Goal: Find specific page/section: Find specific page/section

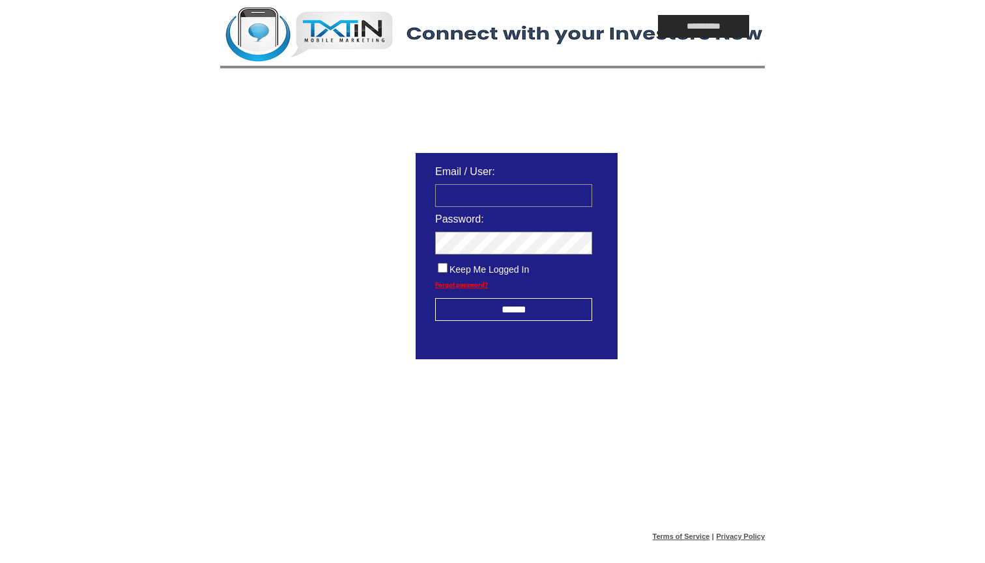
type input "**********"
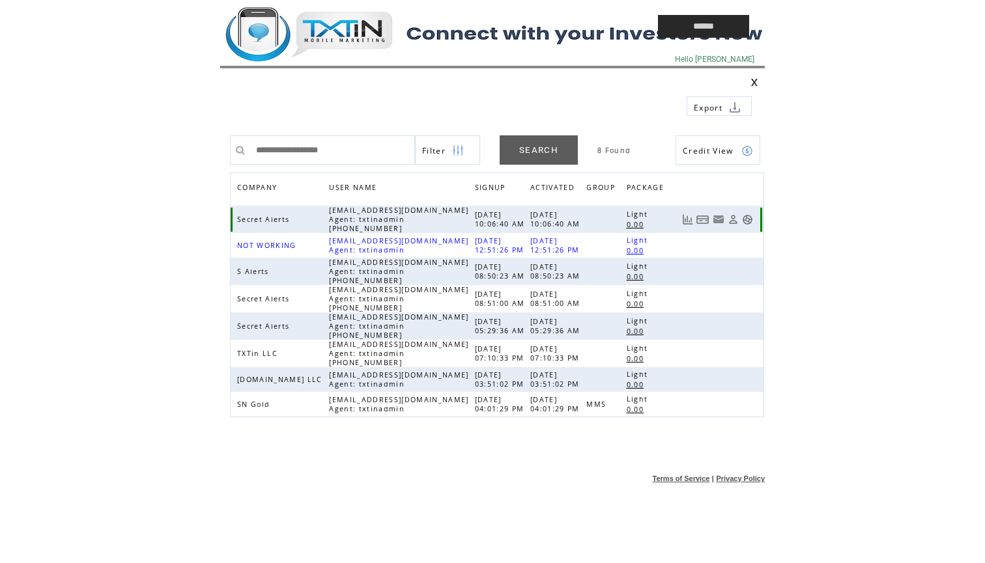
click at [748, 220] on link at bounding box center [747, 219] width 11 height 11
click at [346, 40] on td at bounding box center [409, 26] width 378 height 53
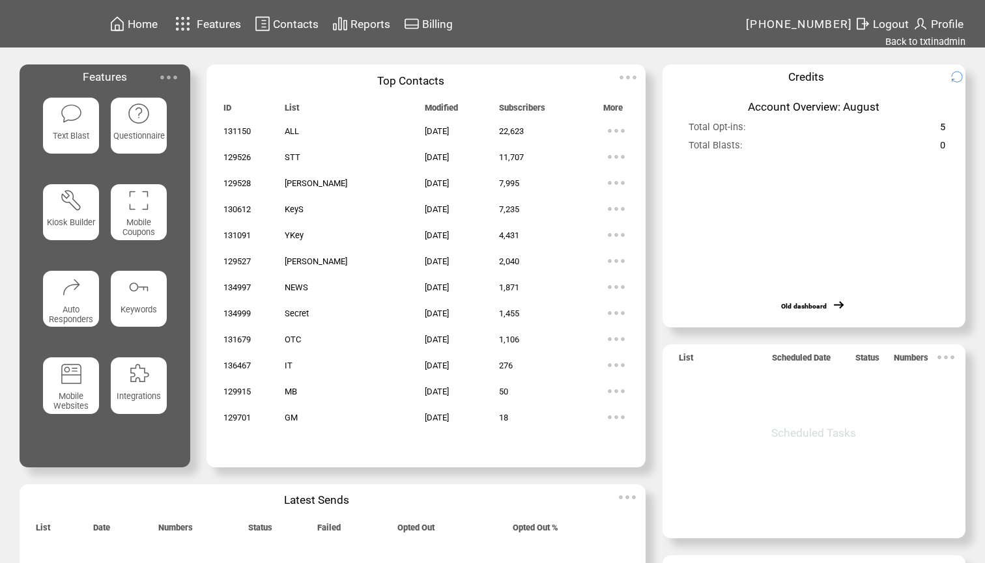
click at [363, 25] on span "Reports" at bounding box center [370, 24] width 40 height 13
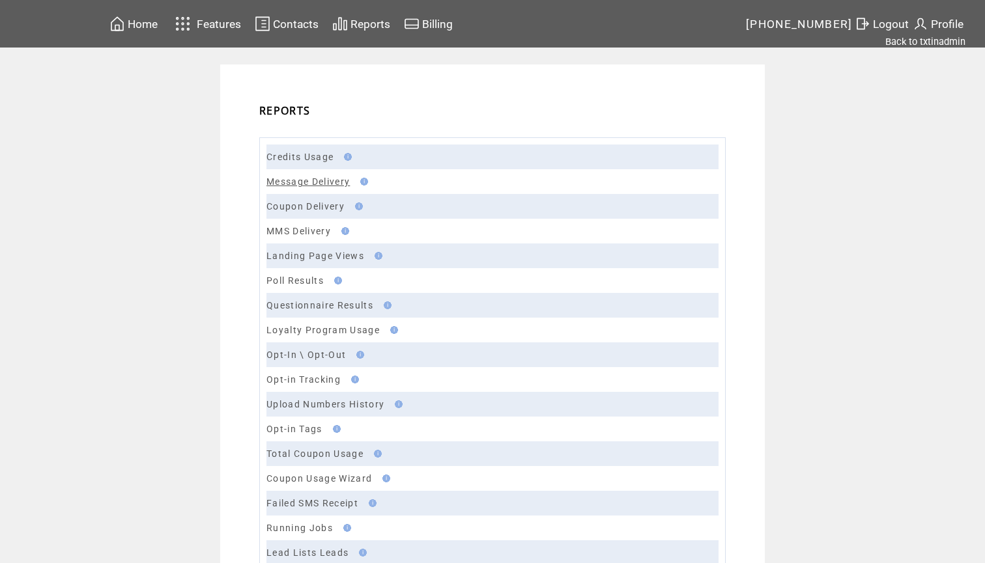
click at [313, 181] on link "Message Delivery" at bounding box center [307, 181] width 83 height 10
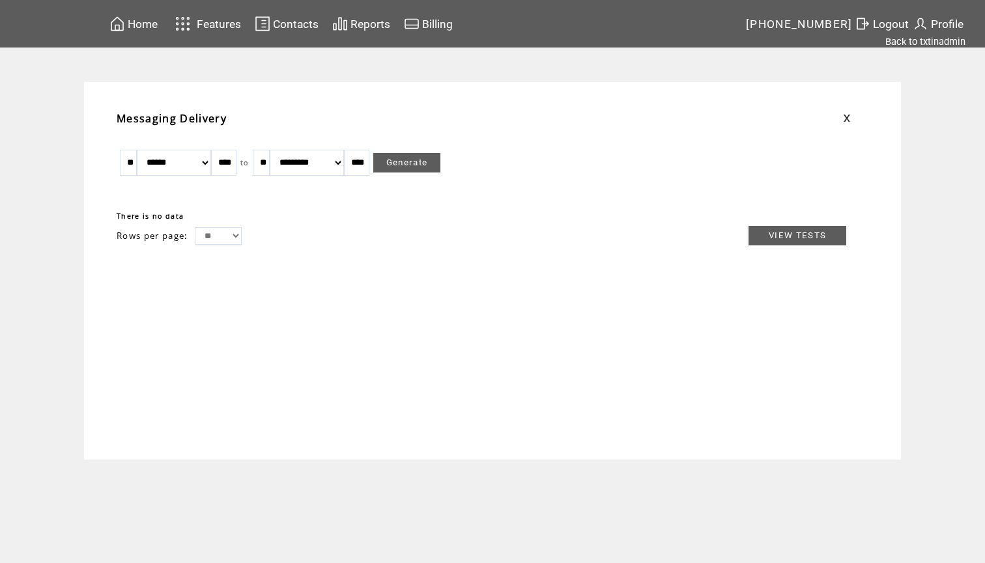
click at [153, 26] on span "Home" at bounding box center [143, 24] width 30 height 13
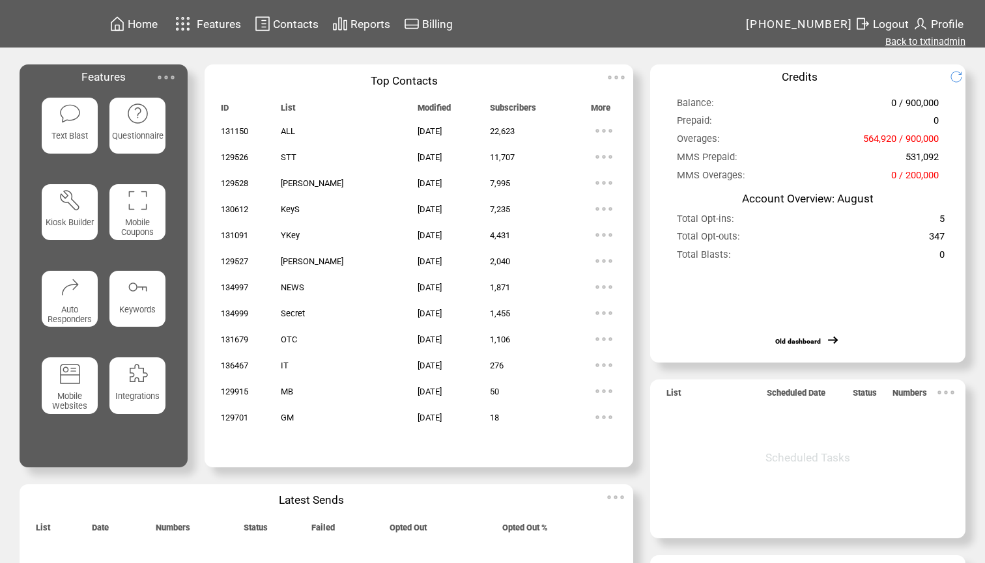
click at [927, 46] on link "Back to txtinadmin" at bounding box center [925, 42] width 80 height 12
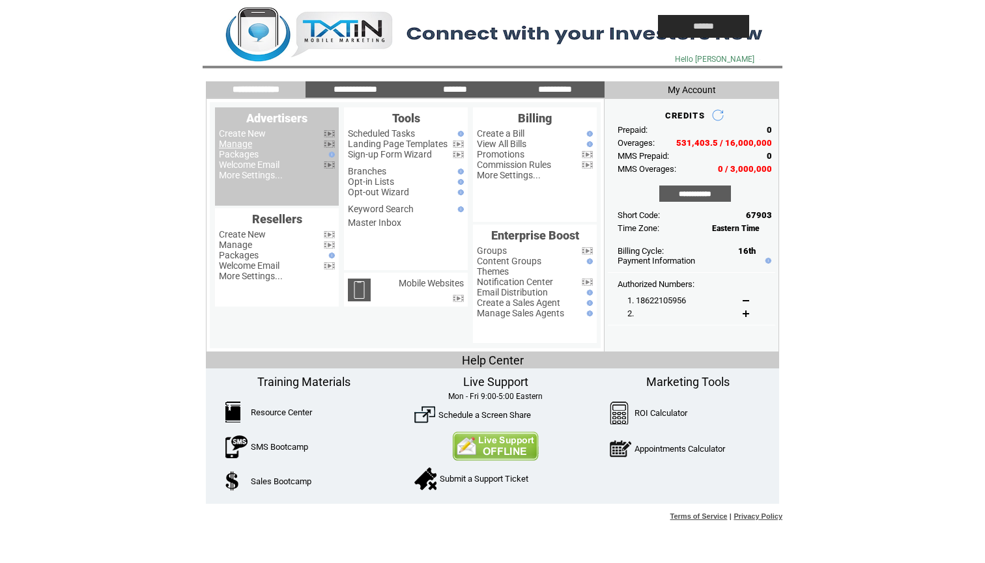
click at [229, 147] on link "Manage" at bounding box center [235, 144] width 33 height 10
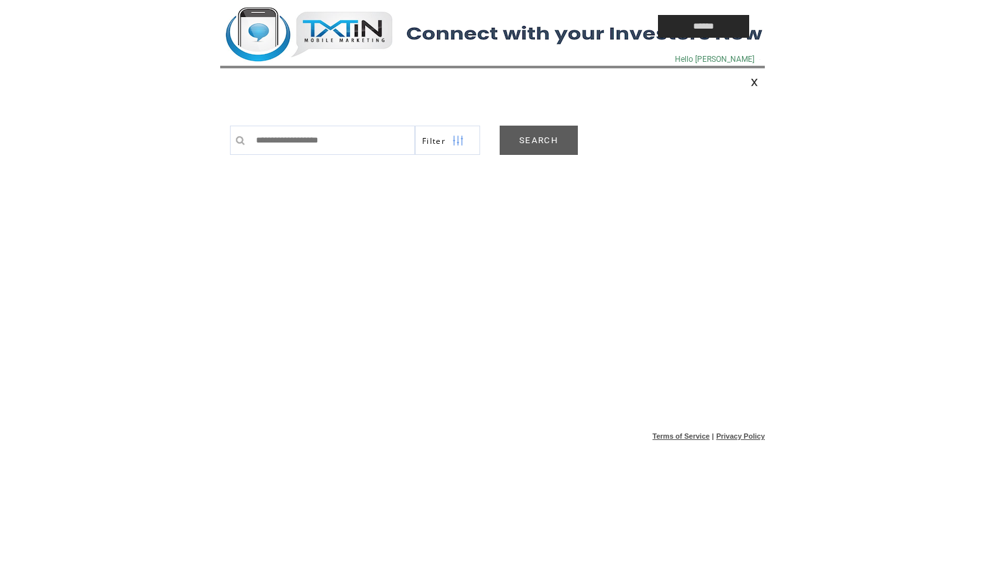
click at [526, 135] on link "SEARCH" at bounding box center [538, 140] width 78 height 29
